Goal: Task Accomplishment & Management: Manage account settings

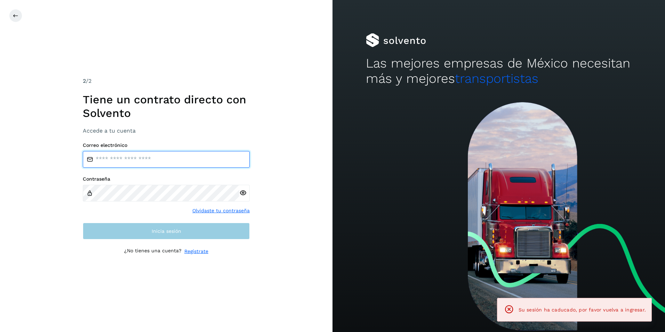
type input "**********"
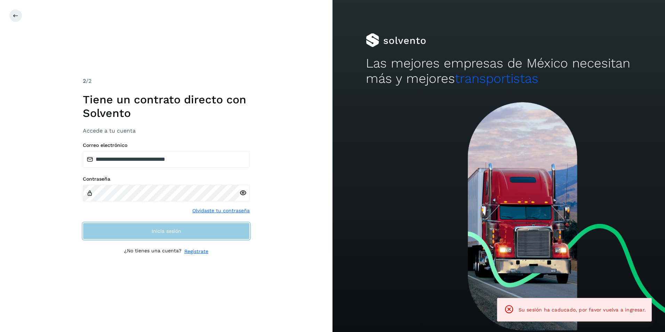
click at [153, 232] on span "Inicia sesión" at bounding box center [167, 230] width 30 height 5
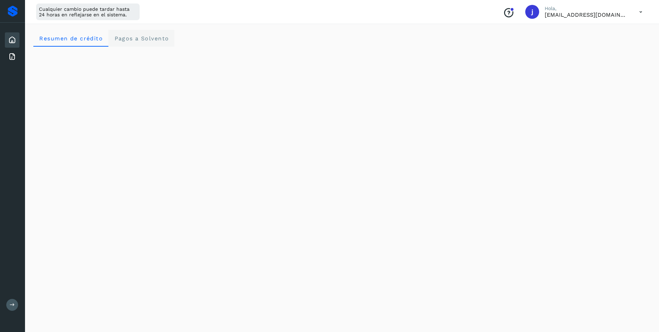
click at [148, 38] on span "Pagos a Solvento" at bounding box center [141, 38] width 55 height 7
